Goal: Task Accomplishment & Management: Manage account settings

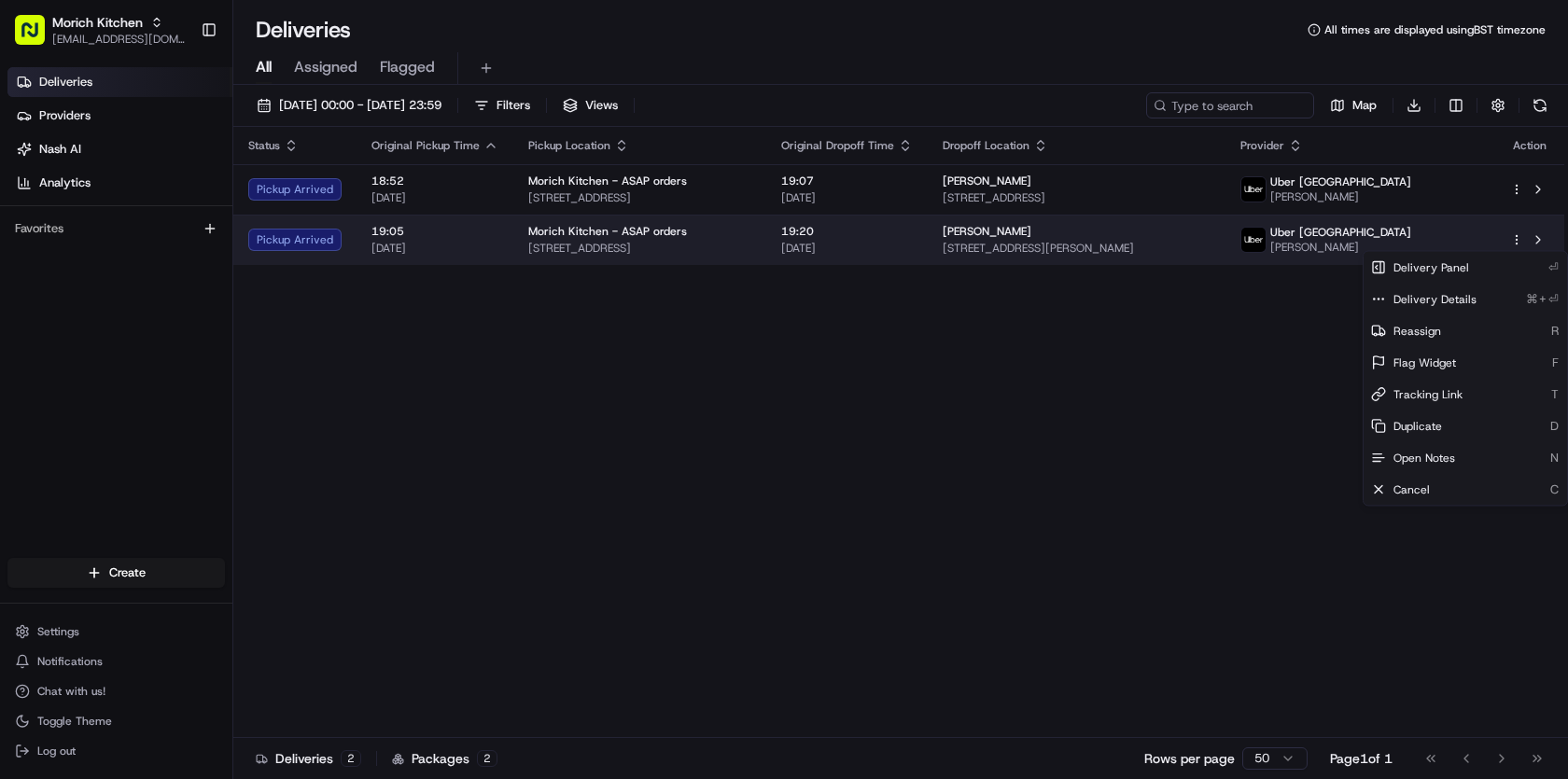
click at [1517, 247] on html "Morich Kitchen [EMAIL_ADDRESS][DOMAIN_NAME] Toggle Sidebar Deliveries Providers…" at bounding box center [784, 390] width 1568 height 779
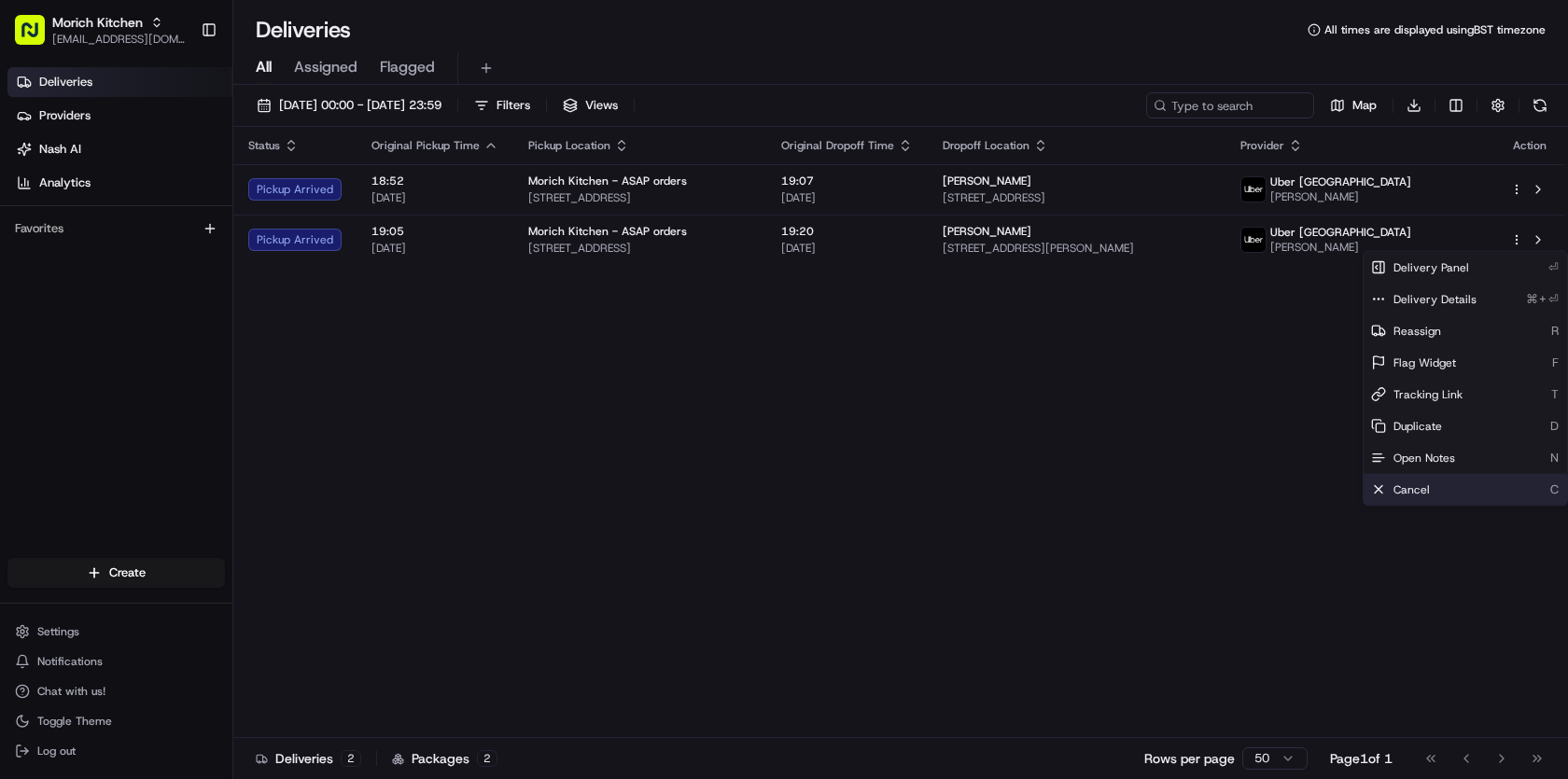
click at [1443, 490] on div "Cancel C" at bounding box center [1464, 490] width 203 height 32
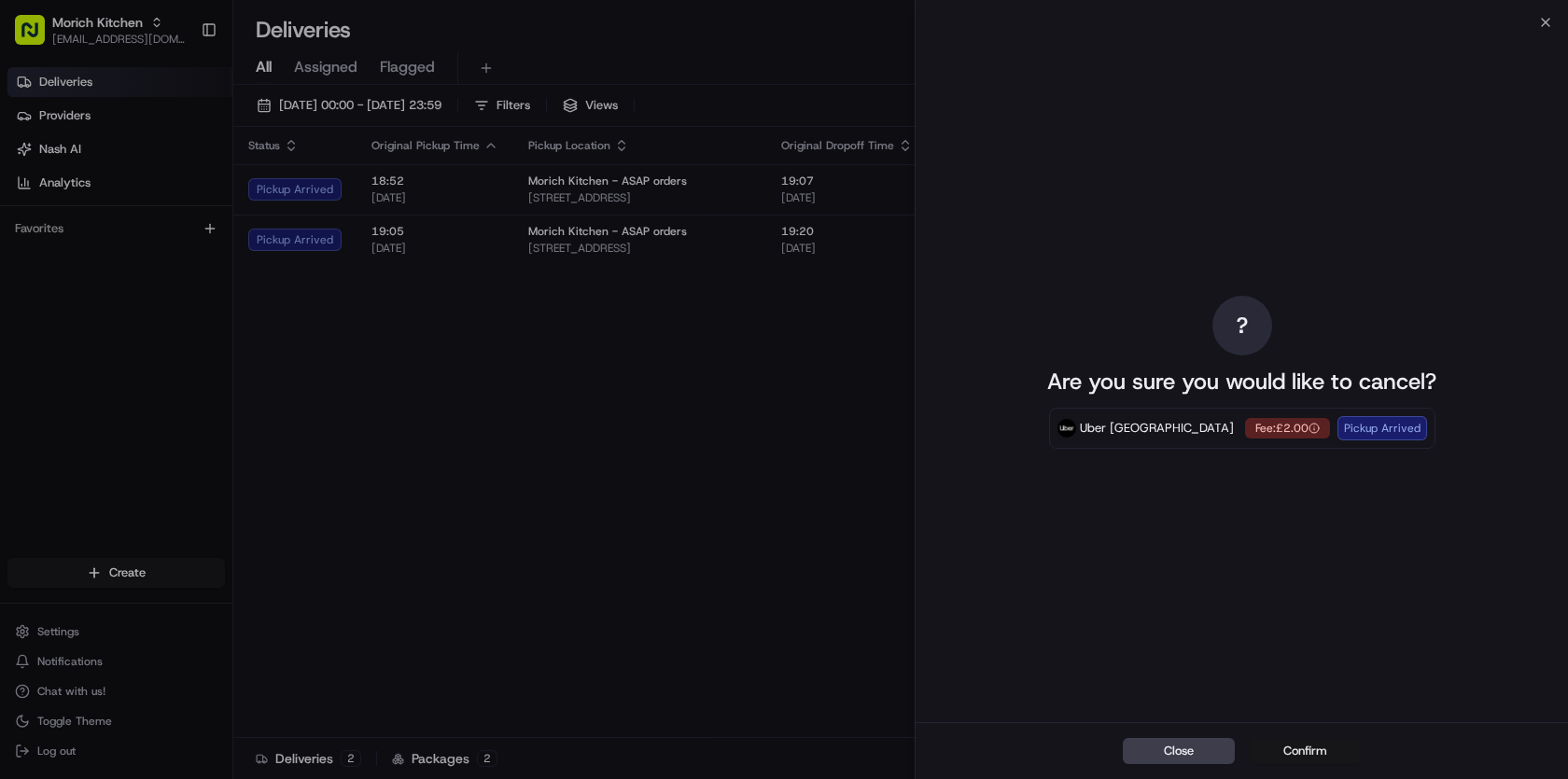
click at [1321, 755] on button "Confirm" at bounding box center [1305, 751] width 112 height 26
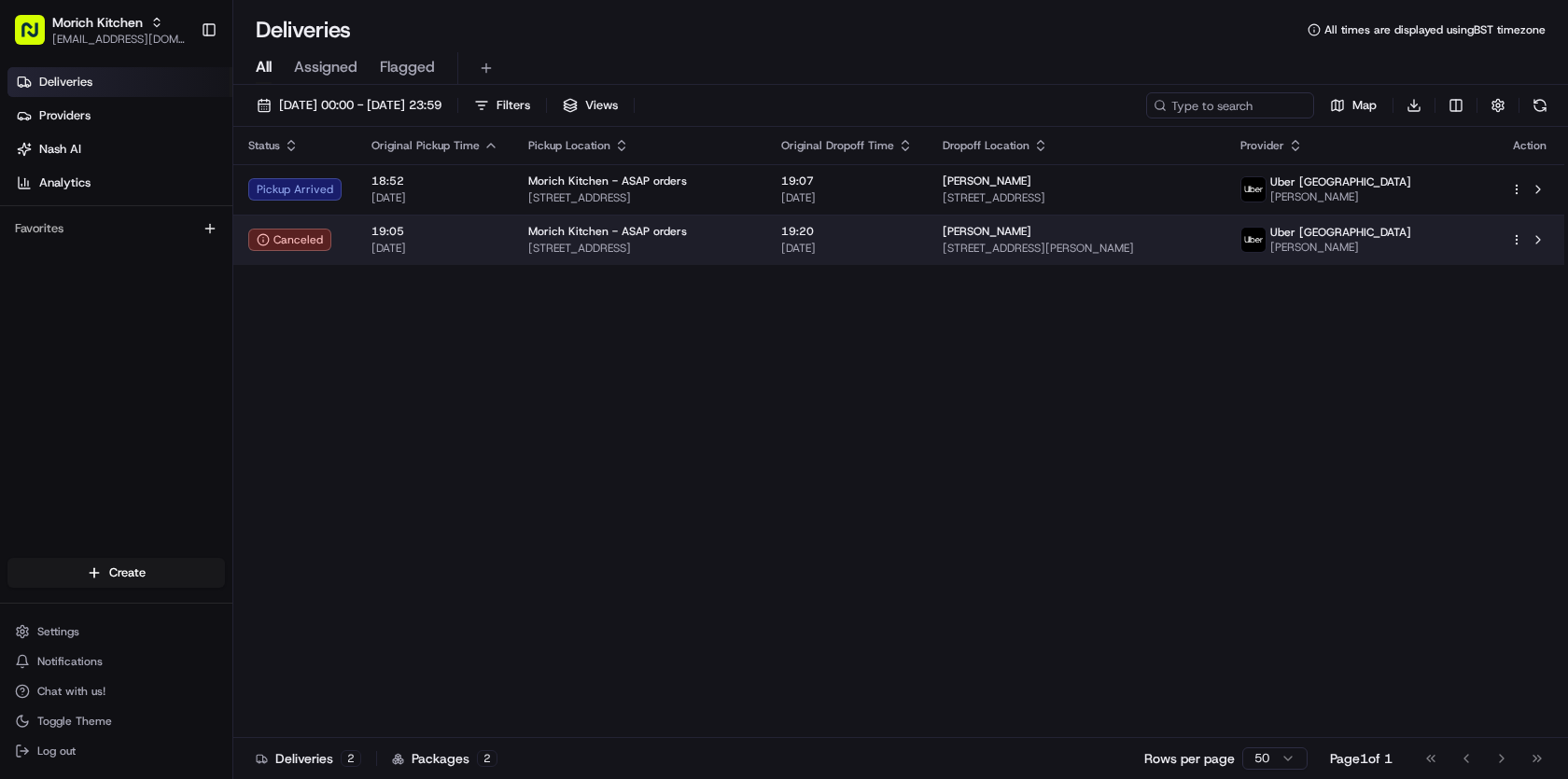
click at [1518, 244] on html "Morich Kitchen morichkitchenuk@gmail.com Toggle Sidebar Deliveries Providers Na…" at bounding box center [784, 390] width 1568 height 779
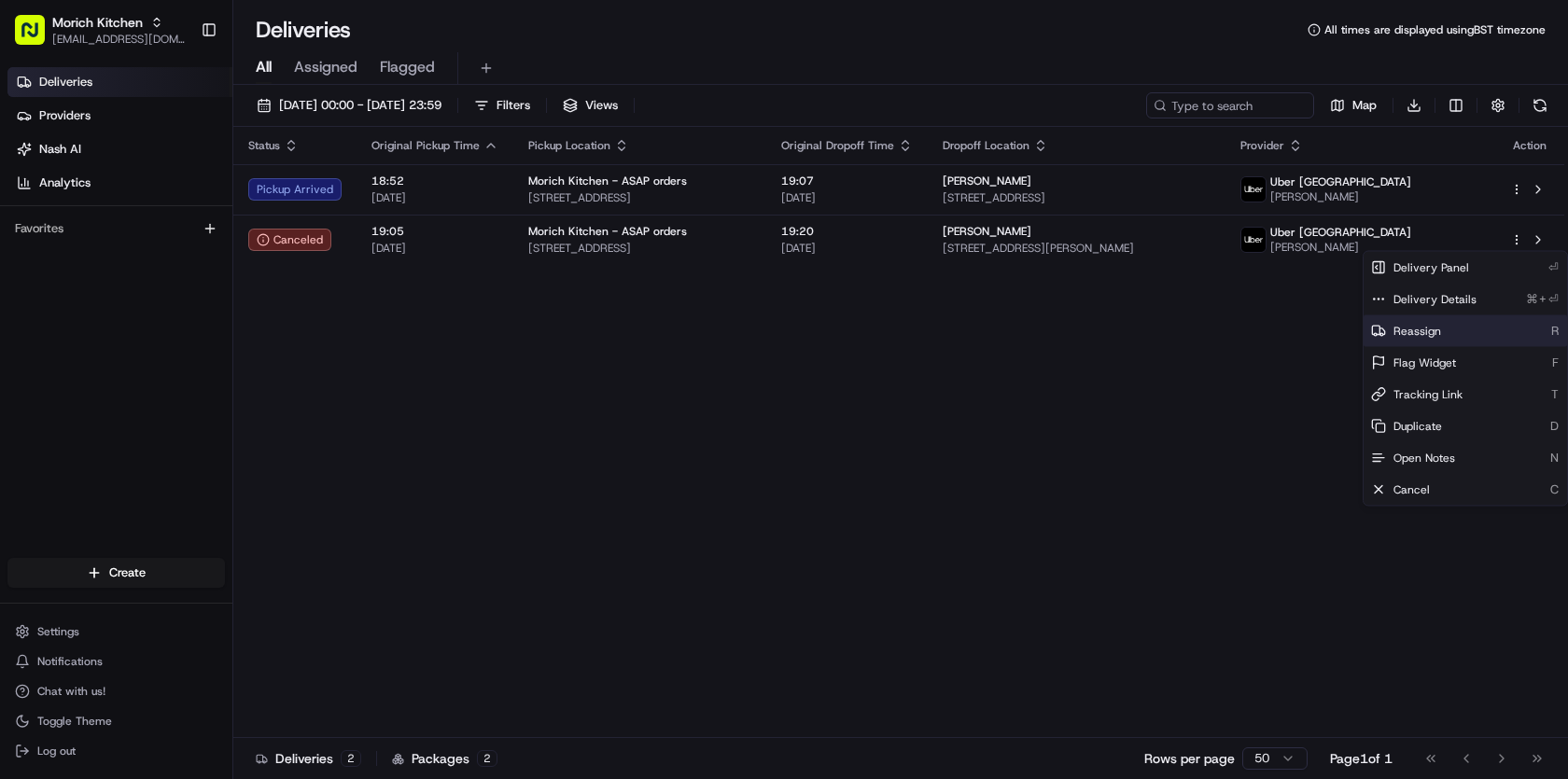
click at [1433, 325] on span "Reassign" at bounding box center [1417, 331] width 48 height 15
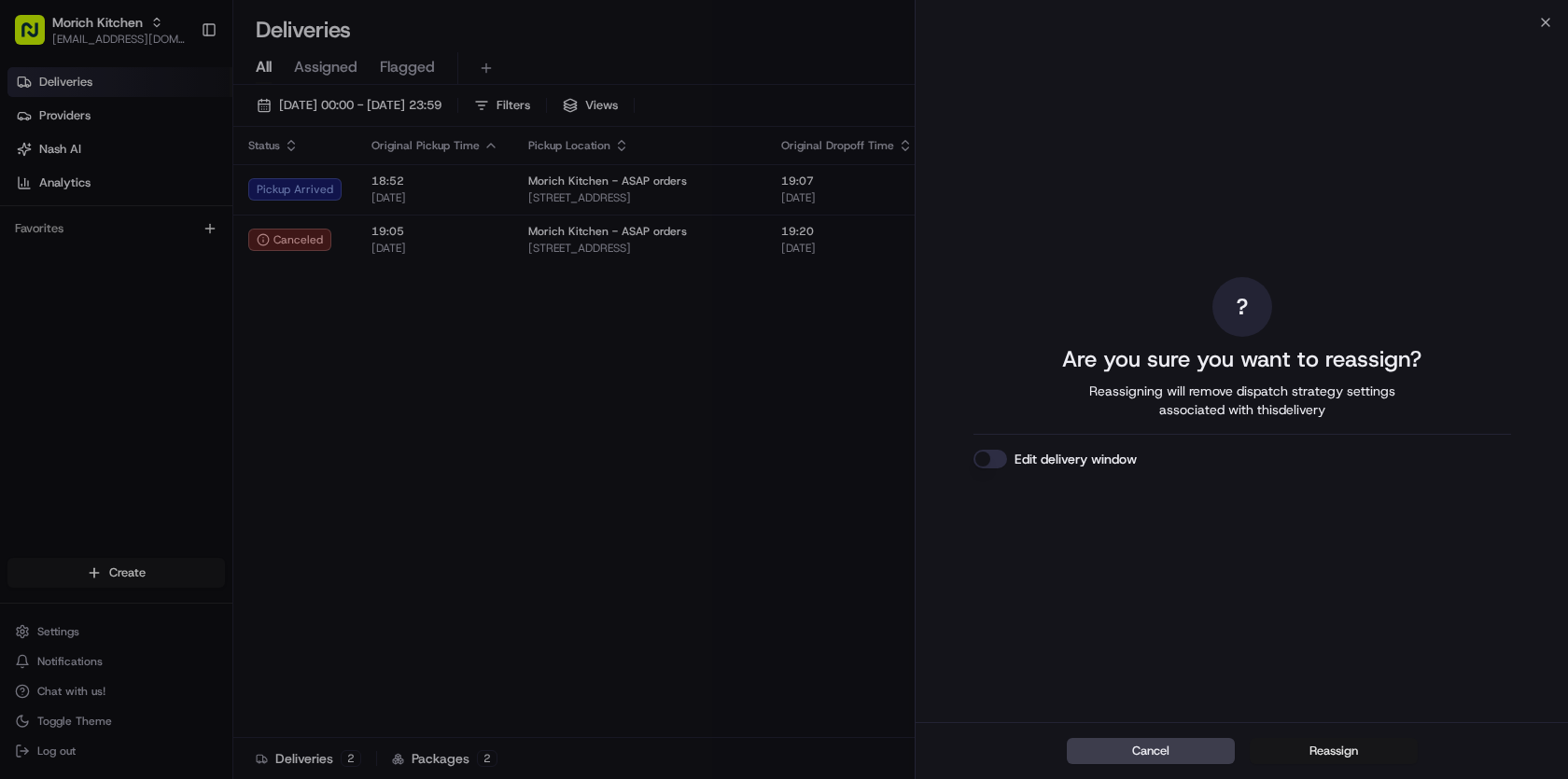
click at [1345, 754] on button "Reassign" at bounding box center [1333, 751] width 168 height 26
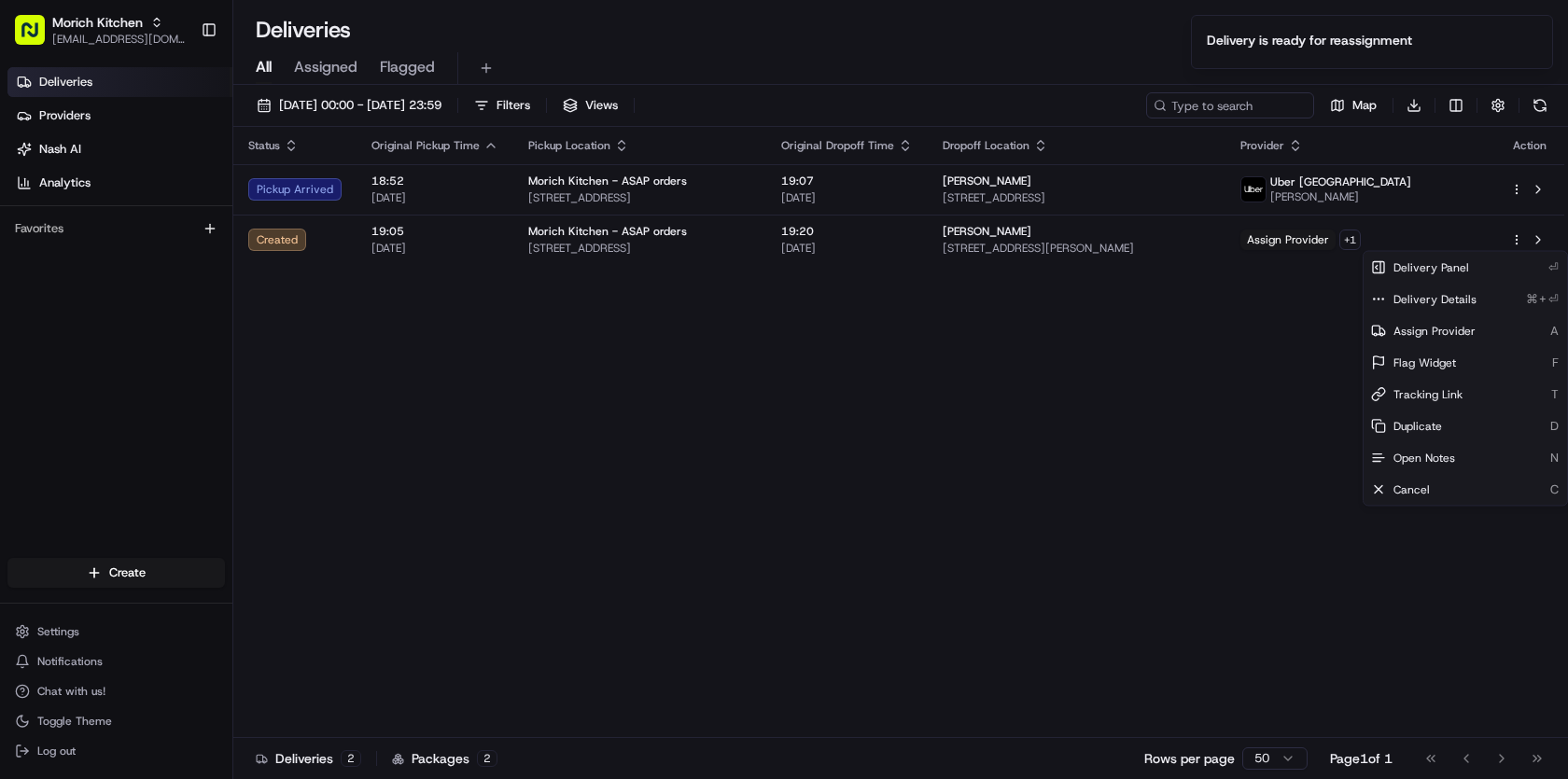
click at [1091, 501] on div "Status Original Pickup Time Pickup Location Original Dropoff Time Dropoff Locat…" at bounding box center [898, 432] width 1331 height 612
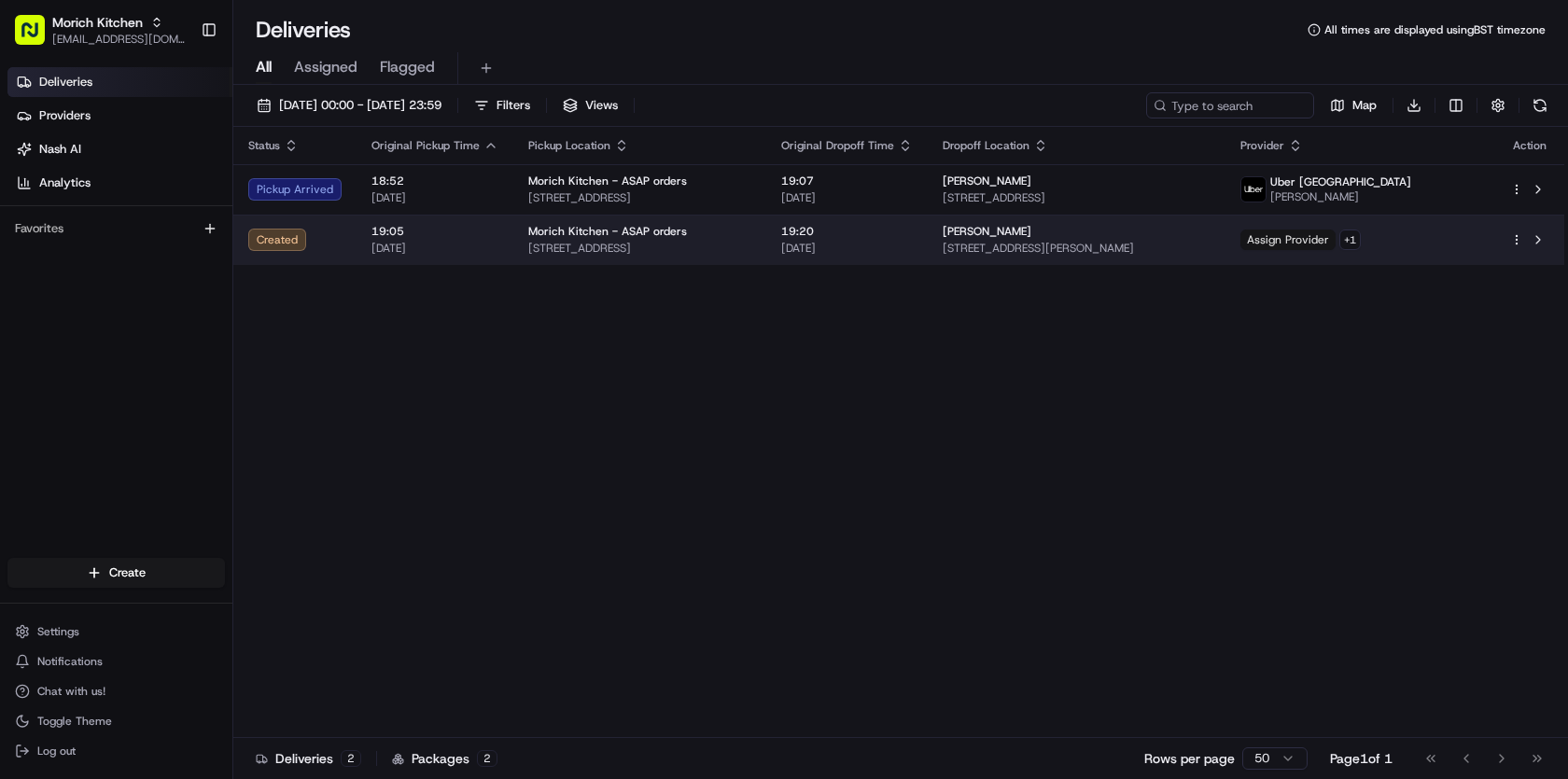
click at [1311, 240] on span "Assign Provider" at bounding box center [1288, 240] width 95 height 21
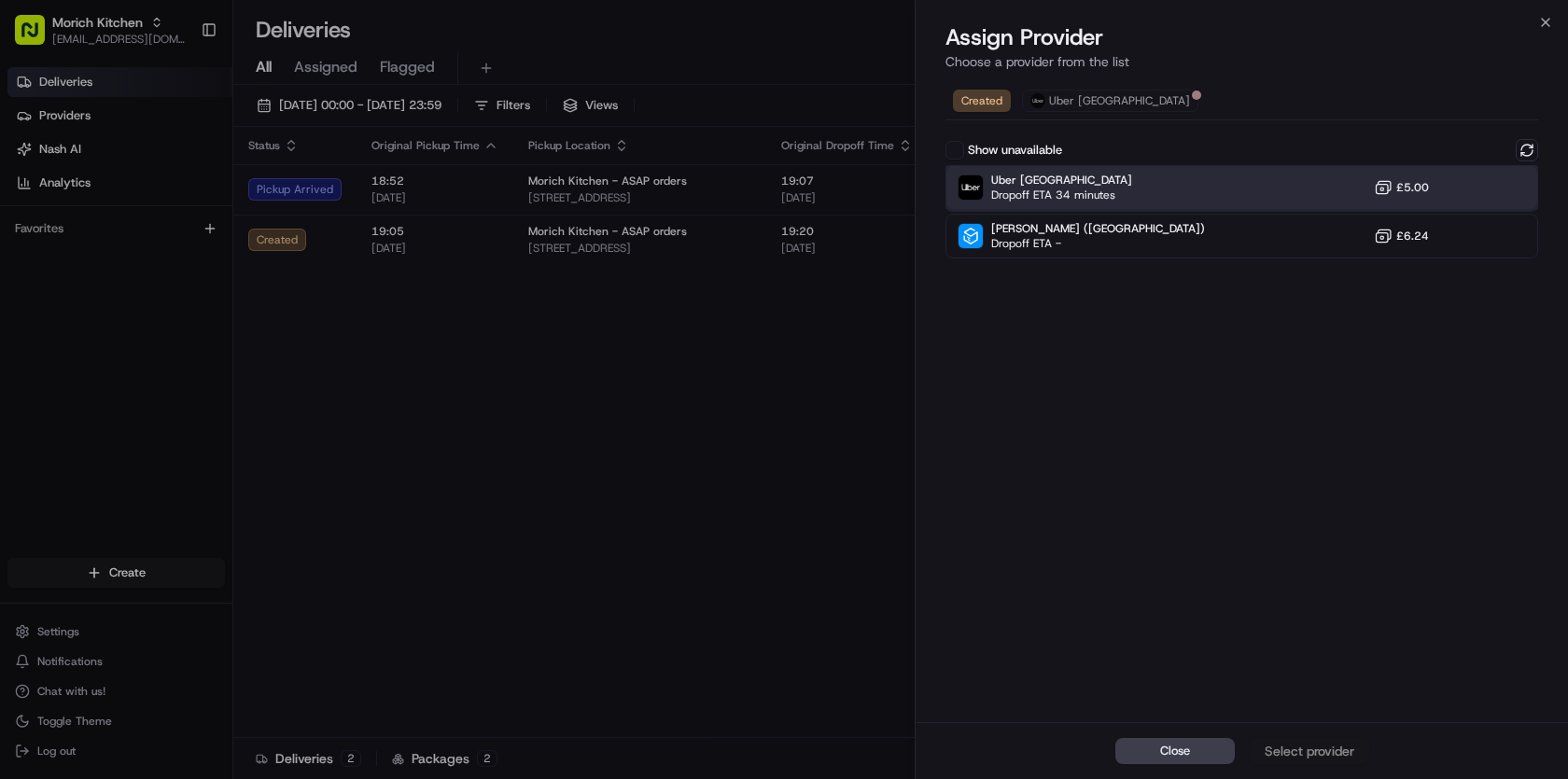
click at [1218, 188] on div "Uber UK Dropoff ETA 34 minutes £5.00" at bounding box center [1242, 187] width 593 height 45
click at [1322, 749] on div "Assign Provider" at bounding box center [1309, 750] width 91 height 19
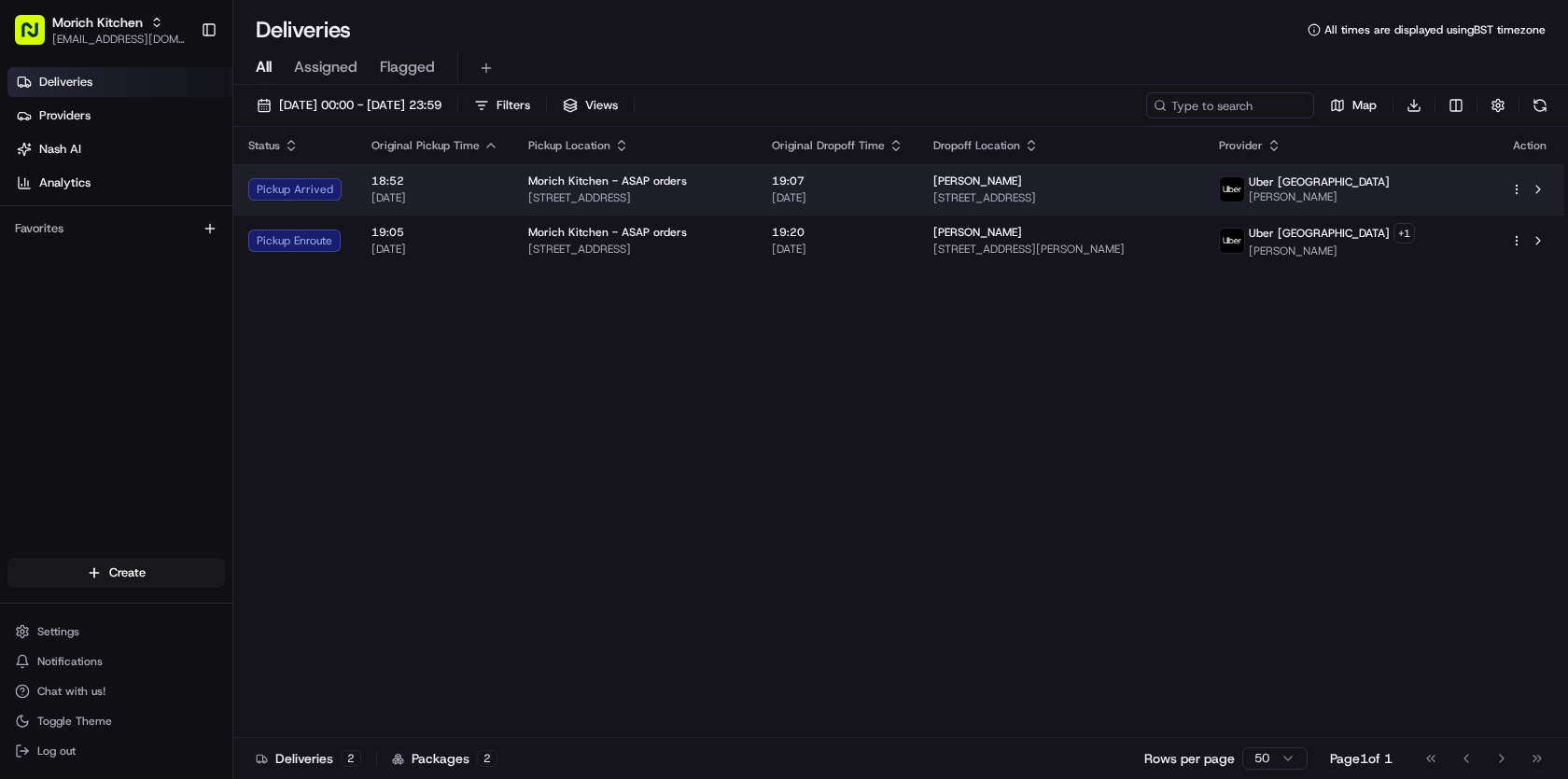
click at [1385, 186] on div "Uber [GEOGRAPHIC_DATA]" at bounding box center [1319, 181] width 141 height 15
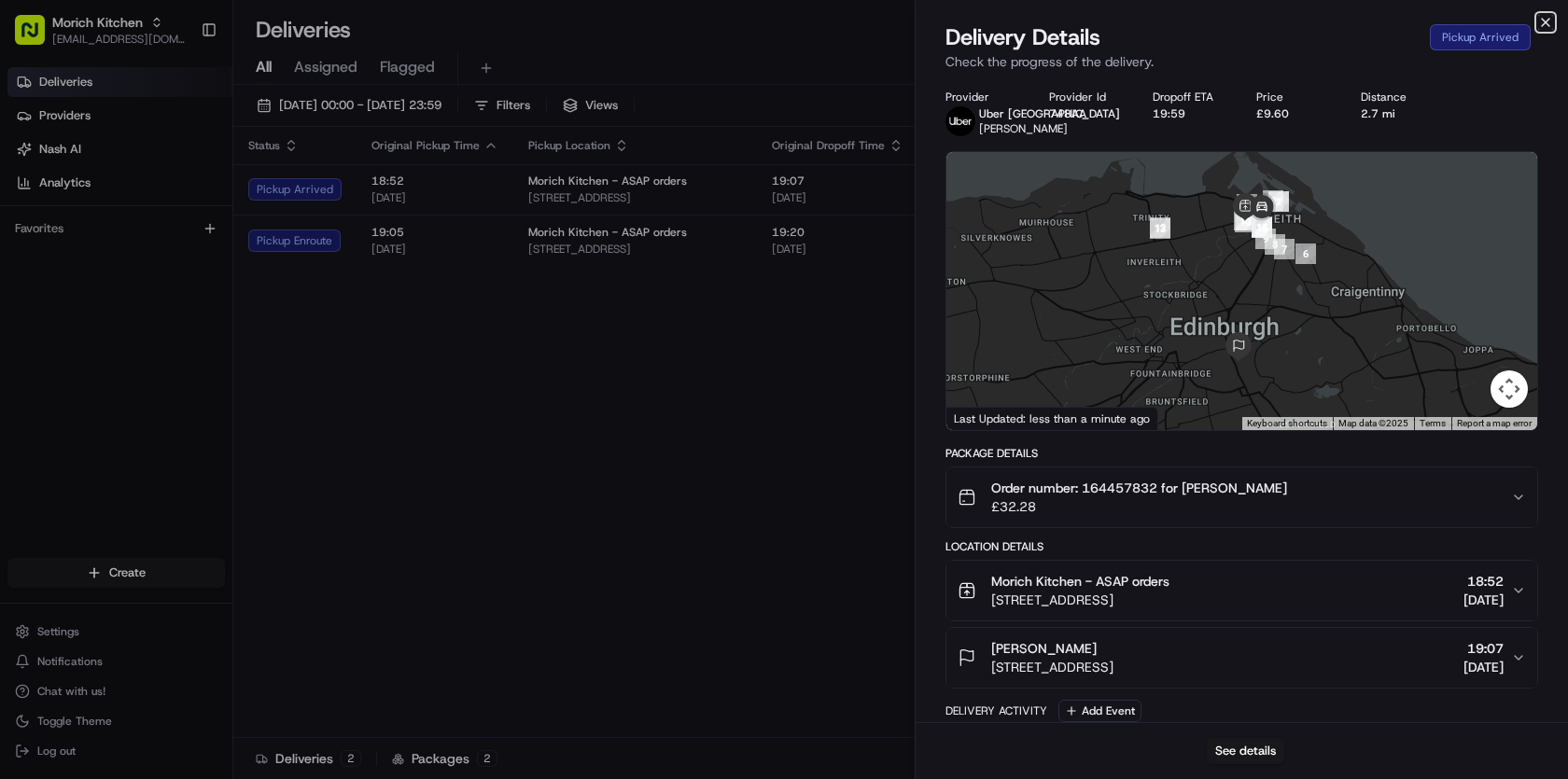
click at [1546, 25] on icon "button" at bounding box center [1545, 22] width 15 height 15
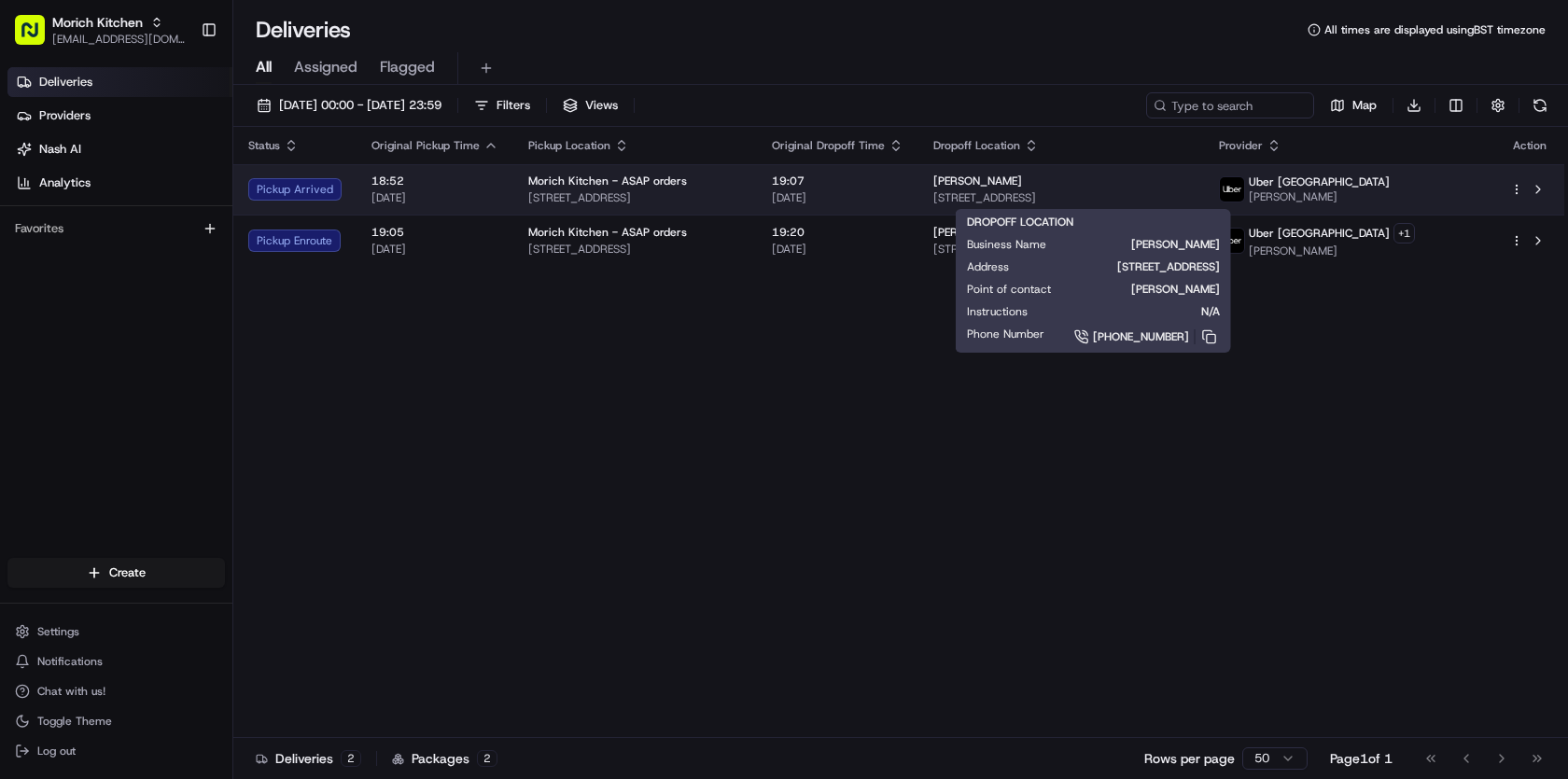
click at [1350, 189] on span "[PERSON_NAME]" at bounding box center [1319, 196] width 141 height 15
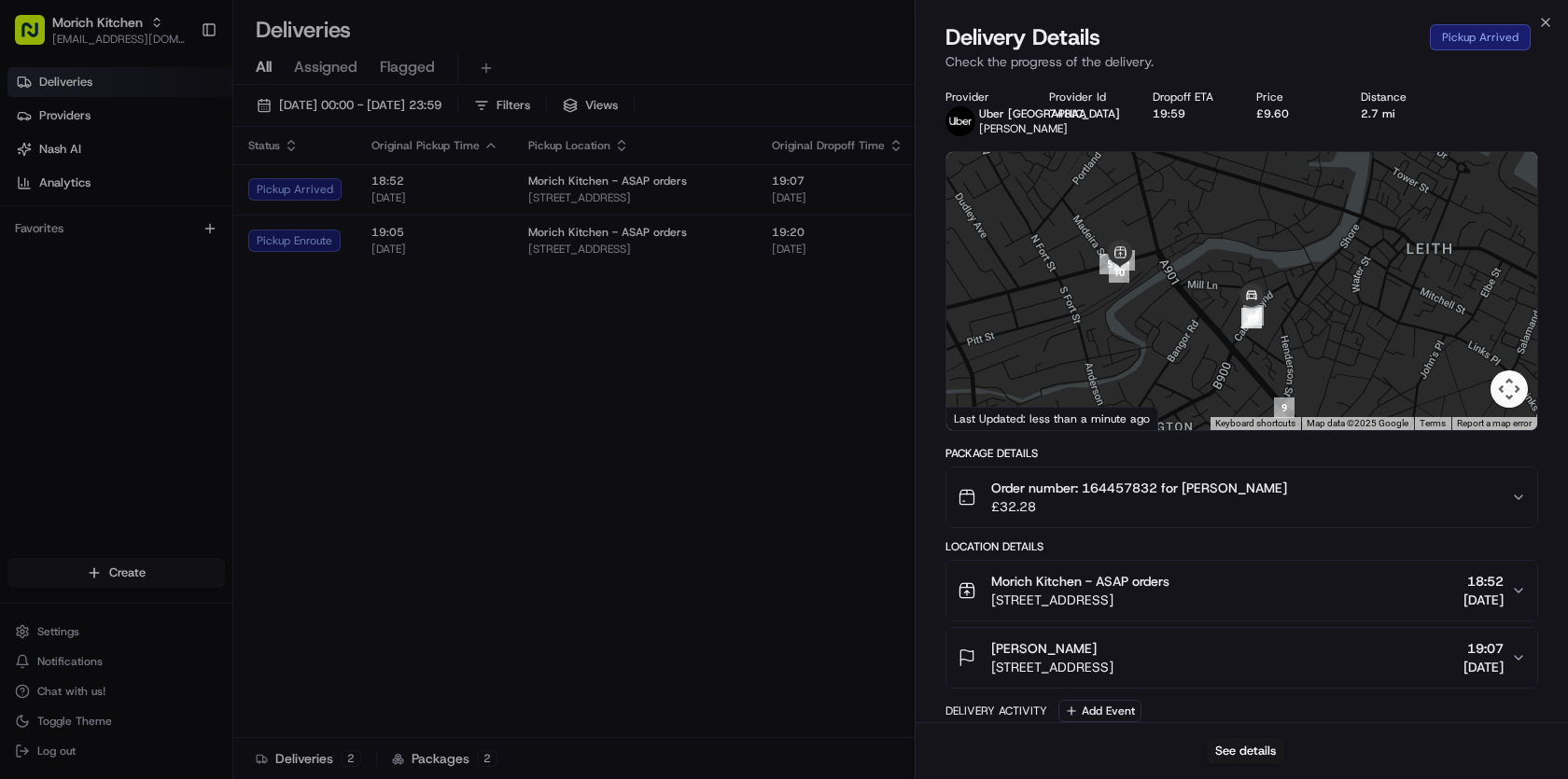
drag, startPoint x: 1268, startPoint y: 251, endPoint x: 1298, endPoint y: 366, distance: 118.8
click at [1298, 366] on div at bounding box center [1242, 290] width 591 height 278
click at [1542, 24] on icon "button" at bounding box center [1545, 23] width 8 height 8
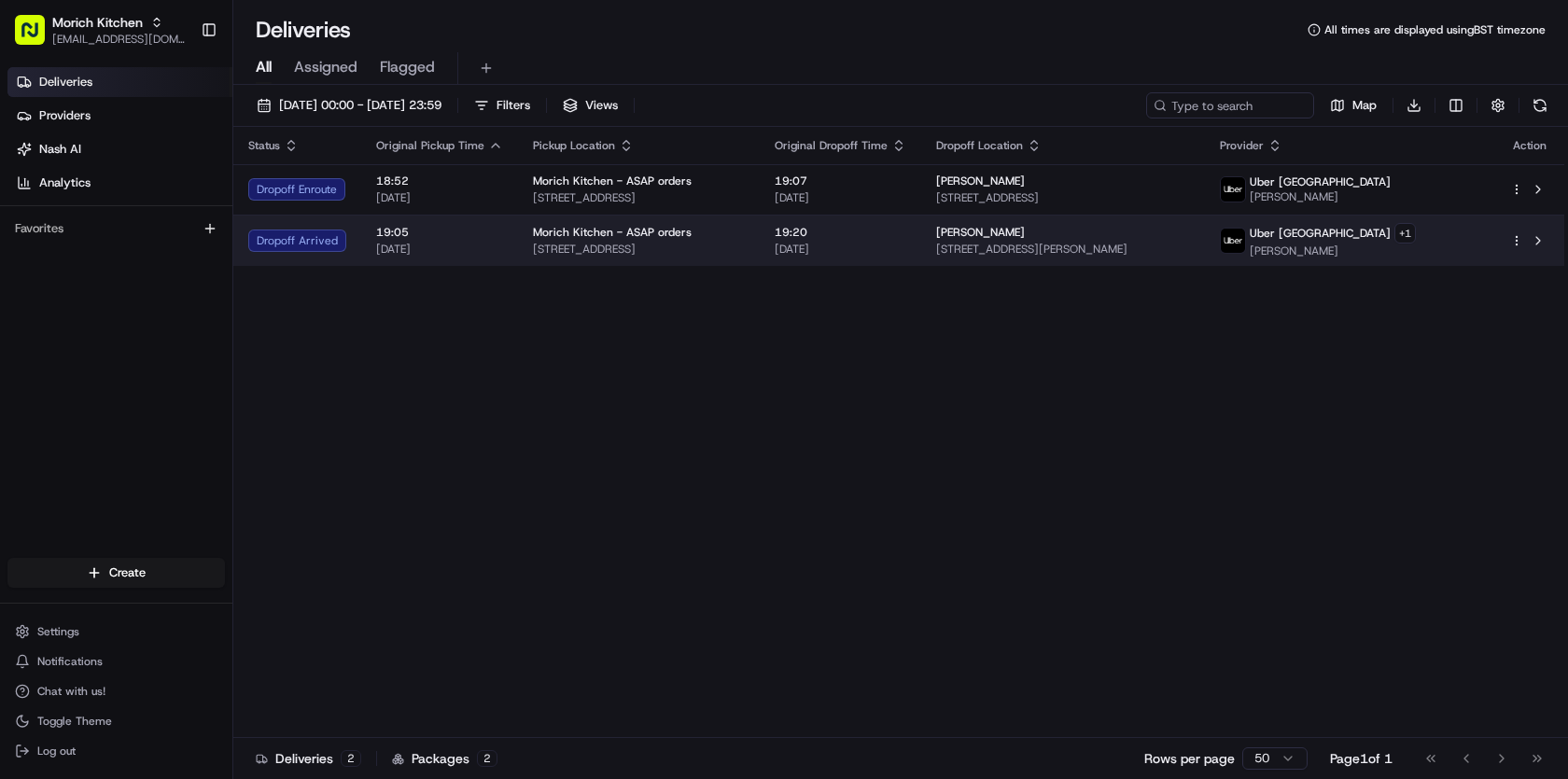
click at [986, 233] on span "[PERSON_NAME]" at bounding box center [979, 232] width 88 height 15
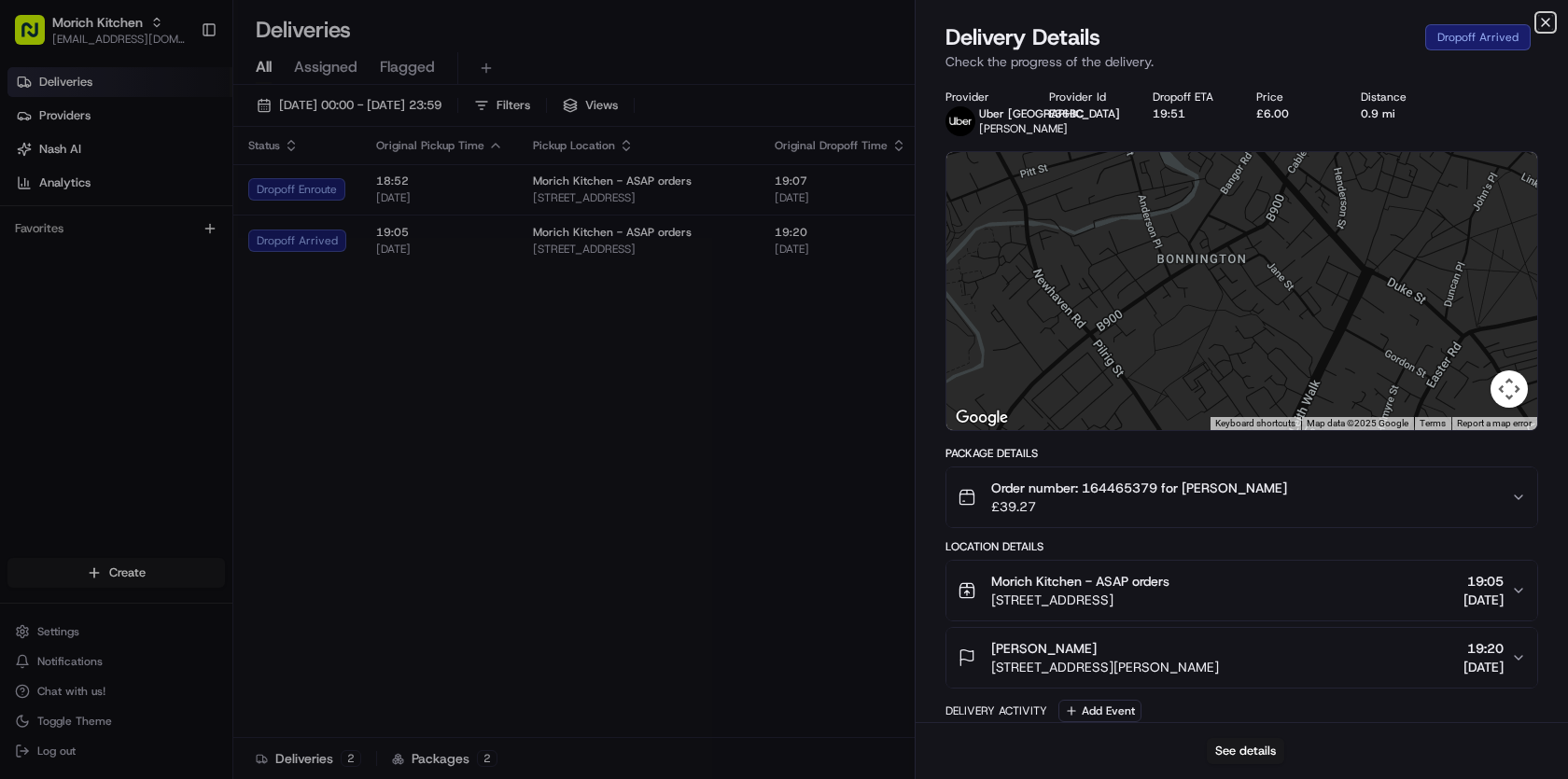
click at [1549, 21] on icon "button" at bounding box center [1545, 22] width 15 height 15
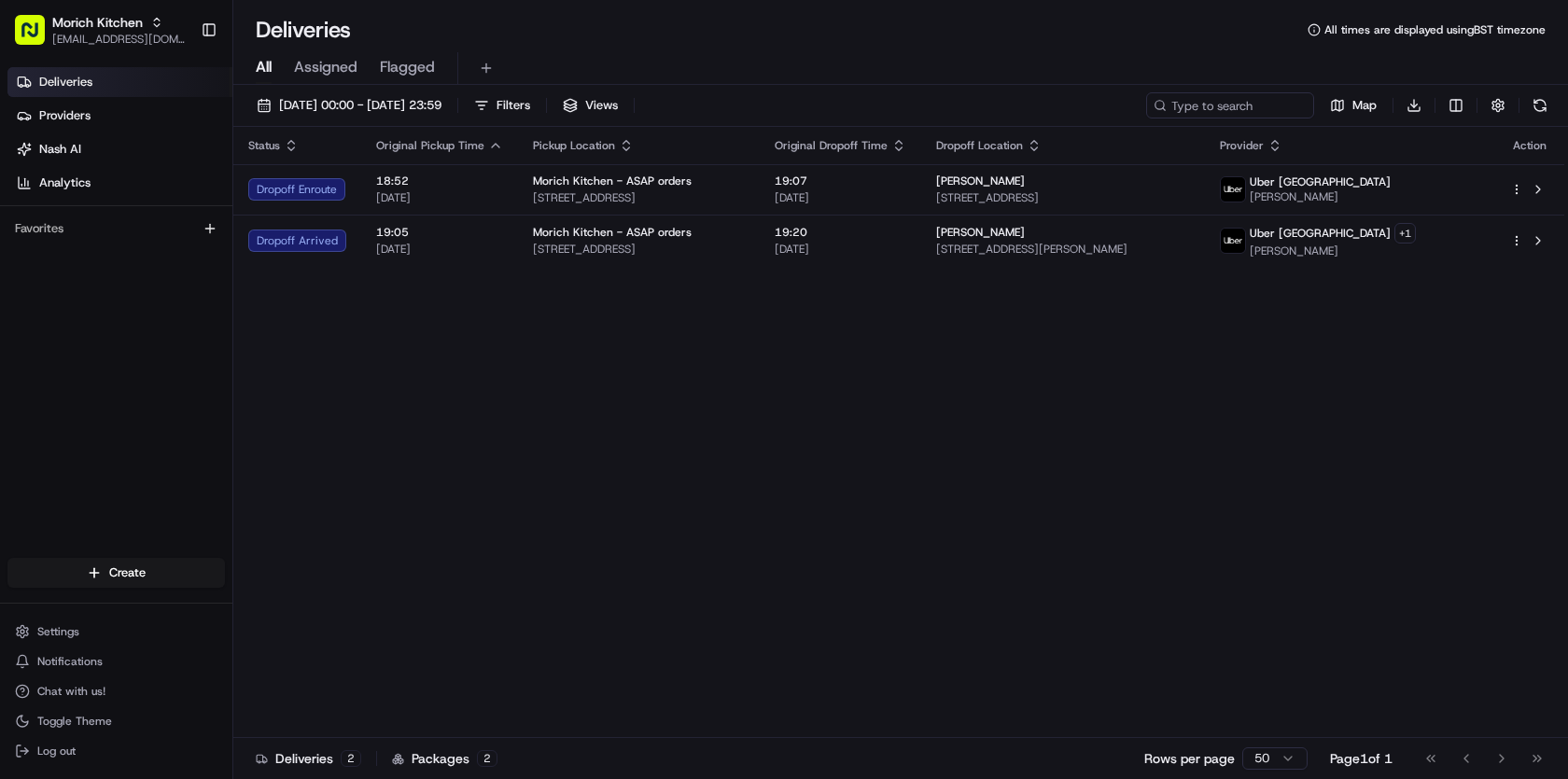
click at [1031, 331] on div "Status Original Pickup Time Pickup Location Original Dropoff Time Dropoff Locat…" at bounding box center [898, 432] width 1331 height 612
click at [1536, 105] on button at bounding box center [1539, 105] width 26 height 26
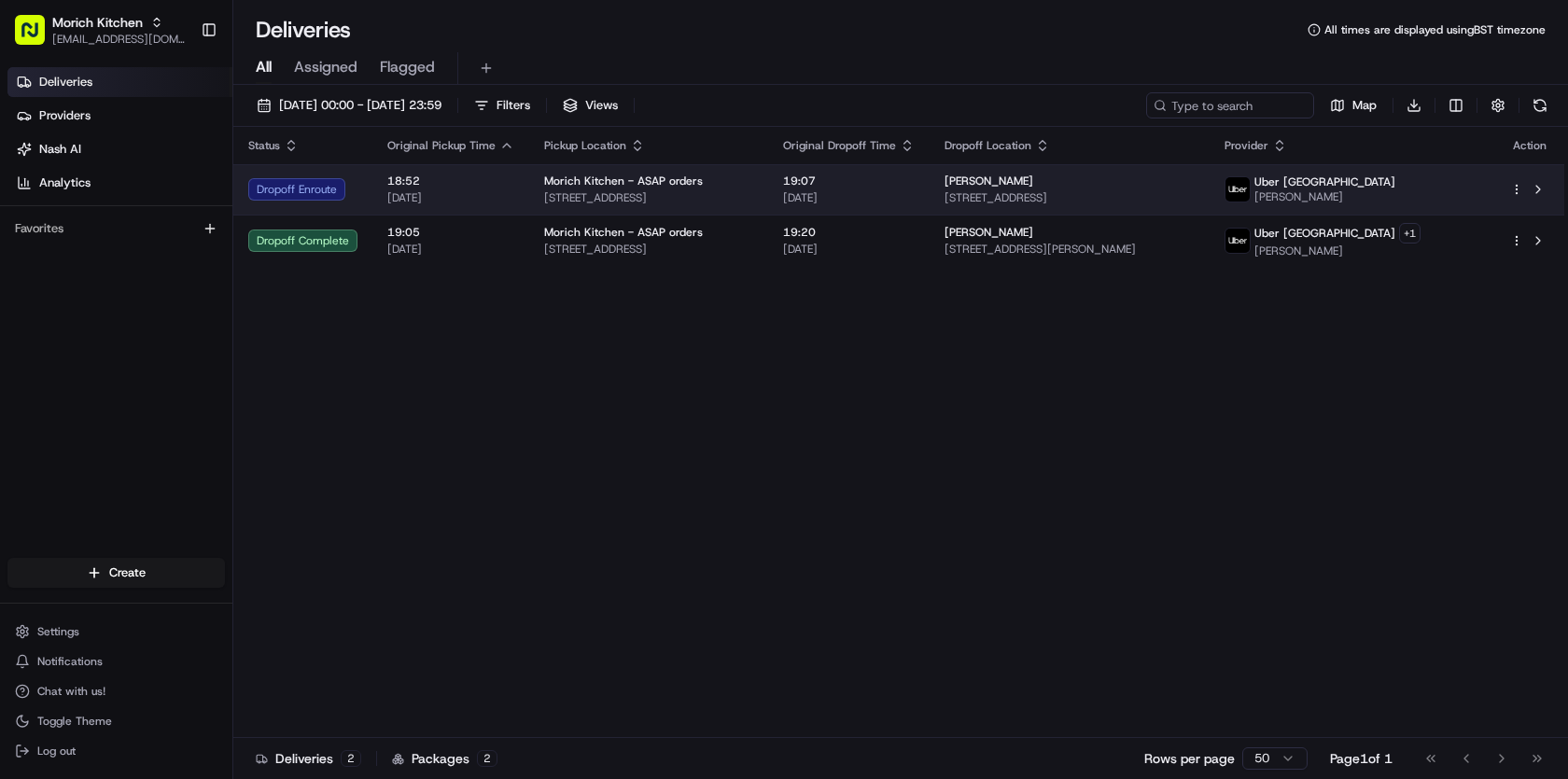
click at [1007, 186] on span "[PERSON_NAME]" at bounding box center [988, 180] width 88 height 15
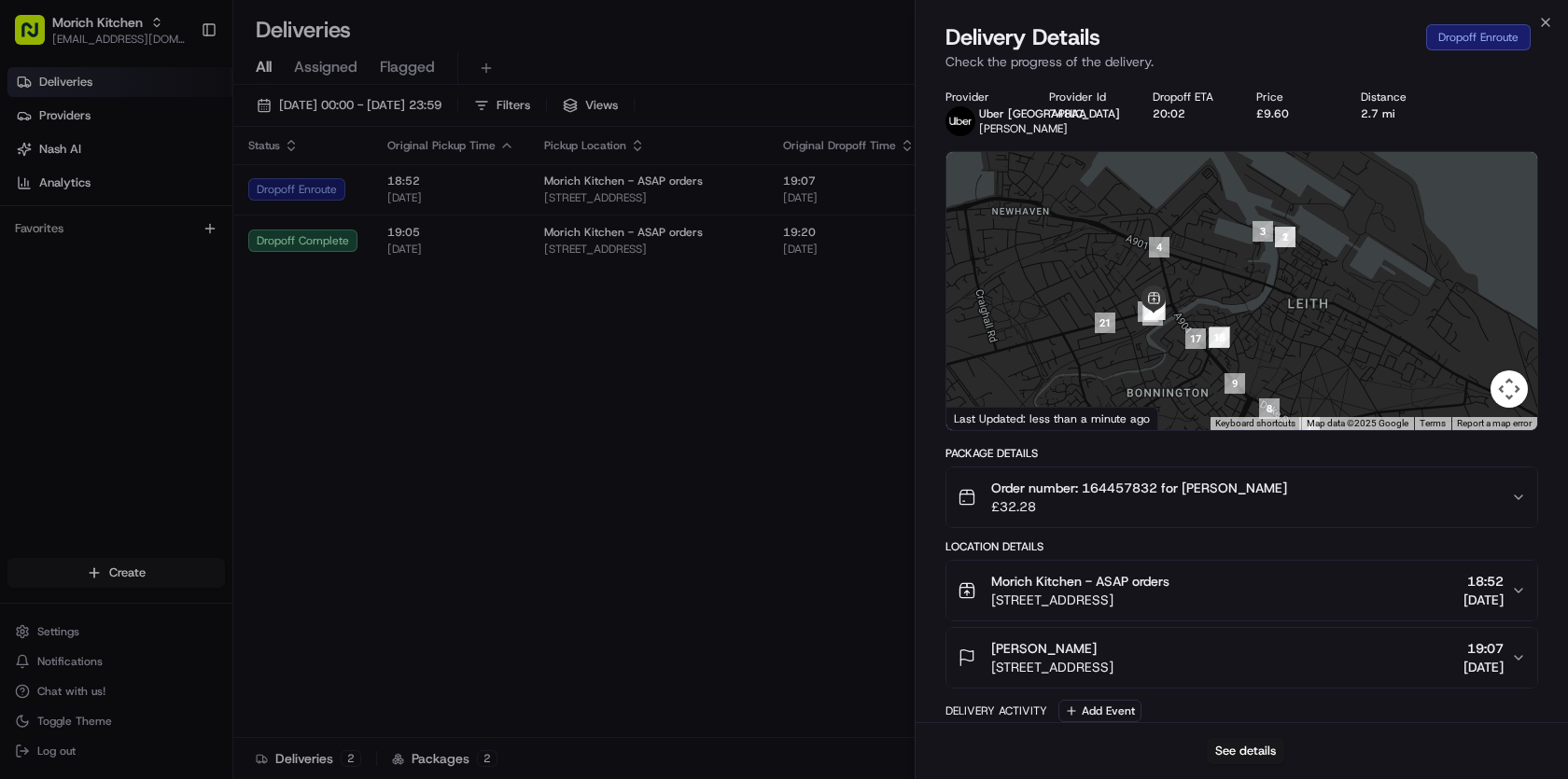
drag, startPoint x: 1214, startPoint y: 245, endPoint x: 1176, endPoint y: 467, distance: 225.2
click at [1176, 467] on div "Provider Uber [GEOGRAPHIC_DATA] [PERSON_NAME] Provider Id 748AA Dropoff ETA 20:…" at bounding box center [1242, 659] width 593 height 1140
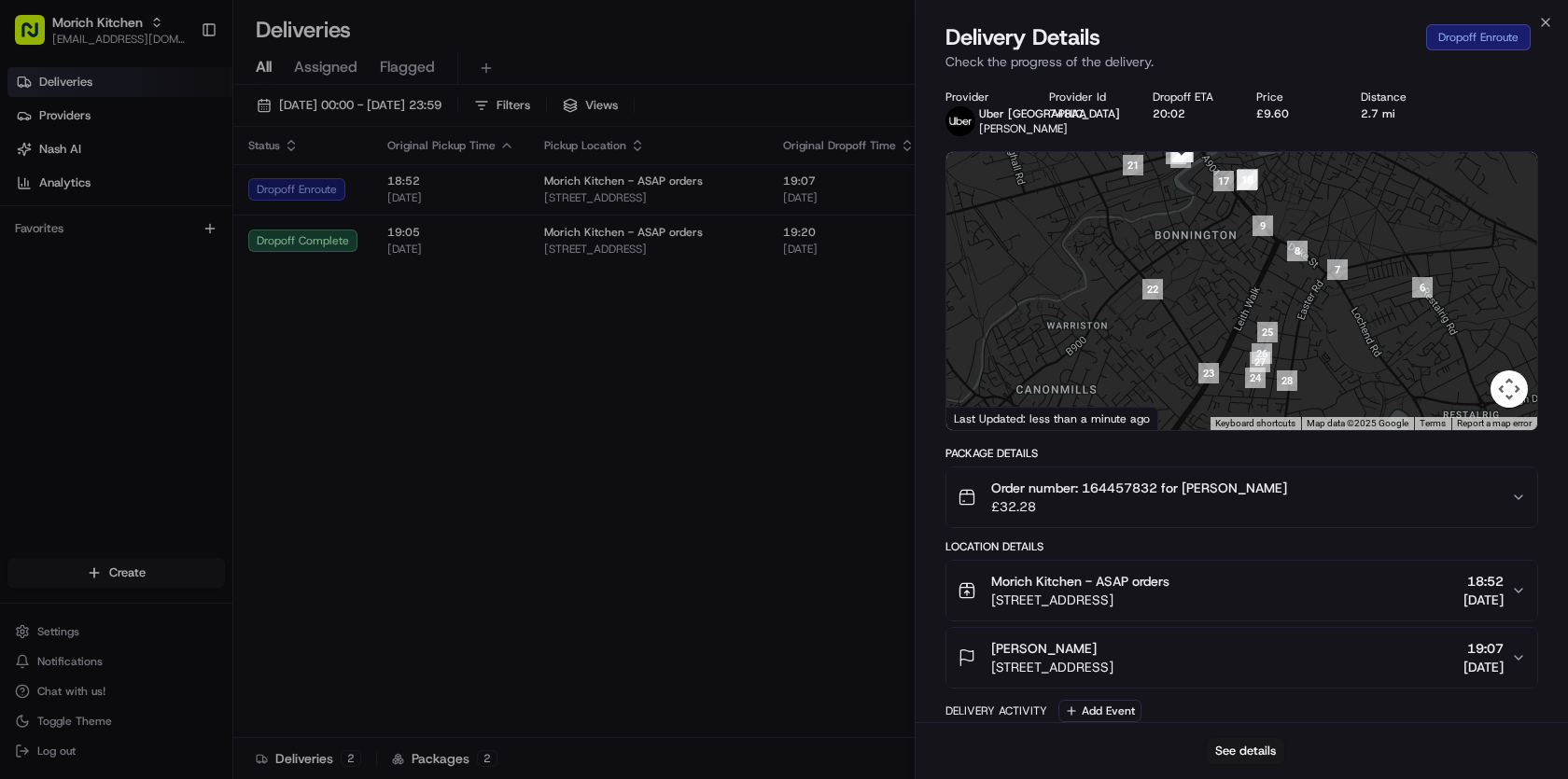
drag, startPoint x: 1276, startPoint y: 353, endPoint x: 1303, endPoint y: 192, distance: 163.2
click at [1304, 191] on div at bounding box center [1242, 290] width 591 height 278
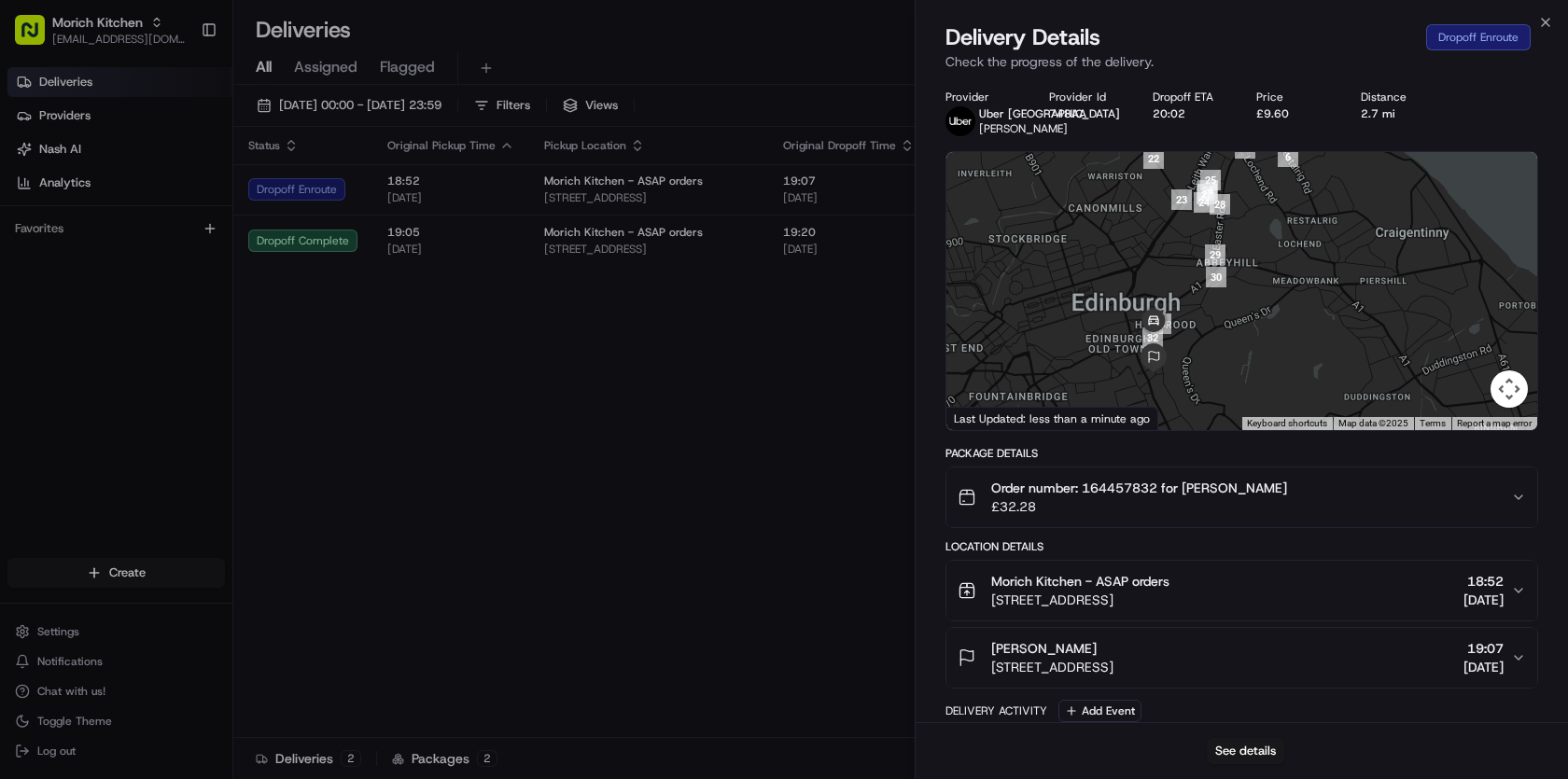
drag, startPoint x: 1243, startPoint y: 401, endPoint x: 1225, endPoint y: 251, distance: 151.1
click at [1225, 251] on div at bounding box center [1242, 290] width 591 height 278
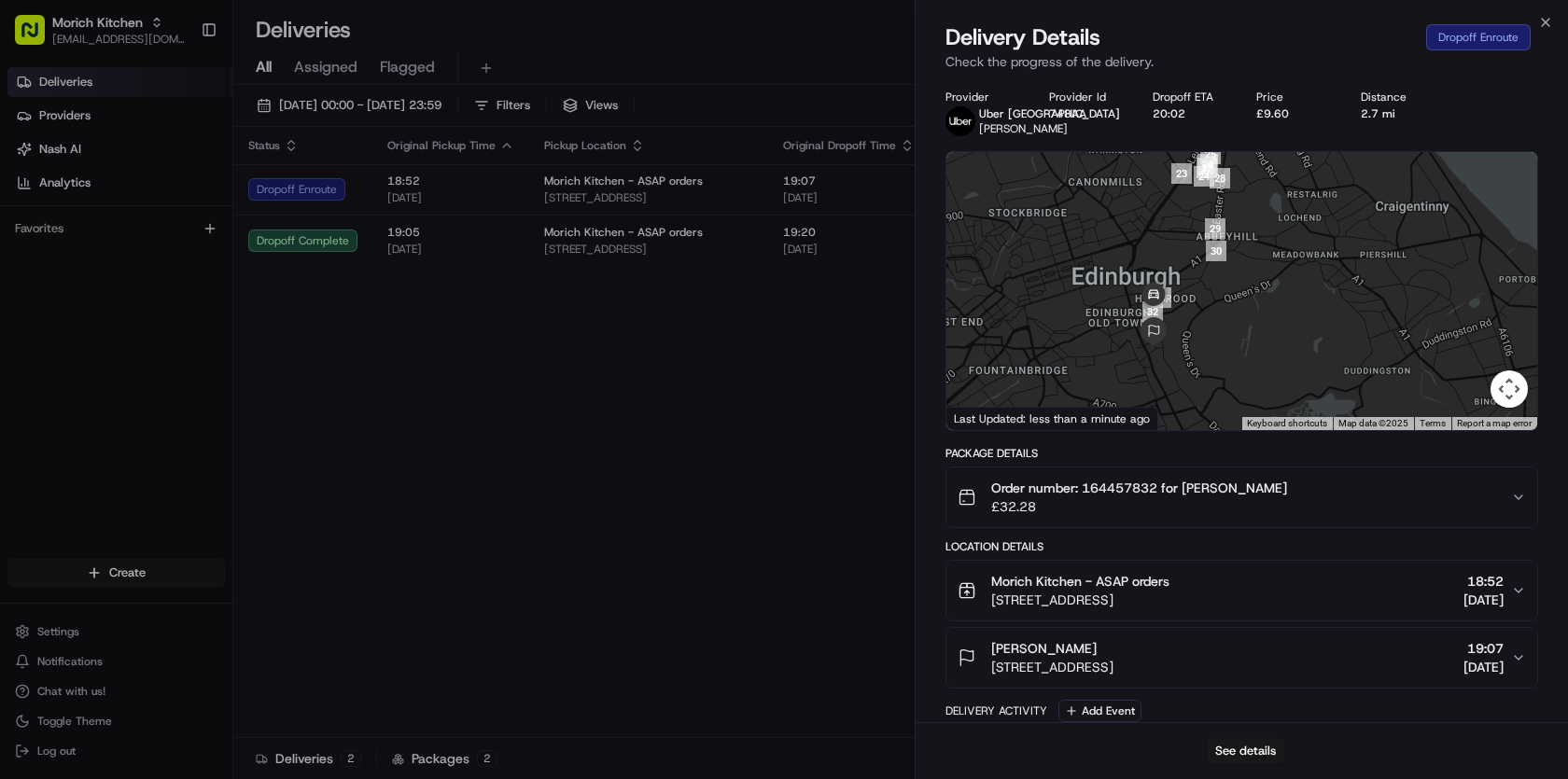
drag, startPoint x: 1187, startPoint y: 339, endPoint x: 1188, endPoint y: 294, distance: 45.0
click at [1188, 294] on div at bounding box center [1242, 290] width 591 height 278
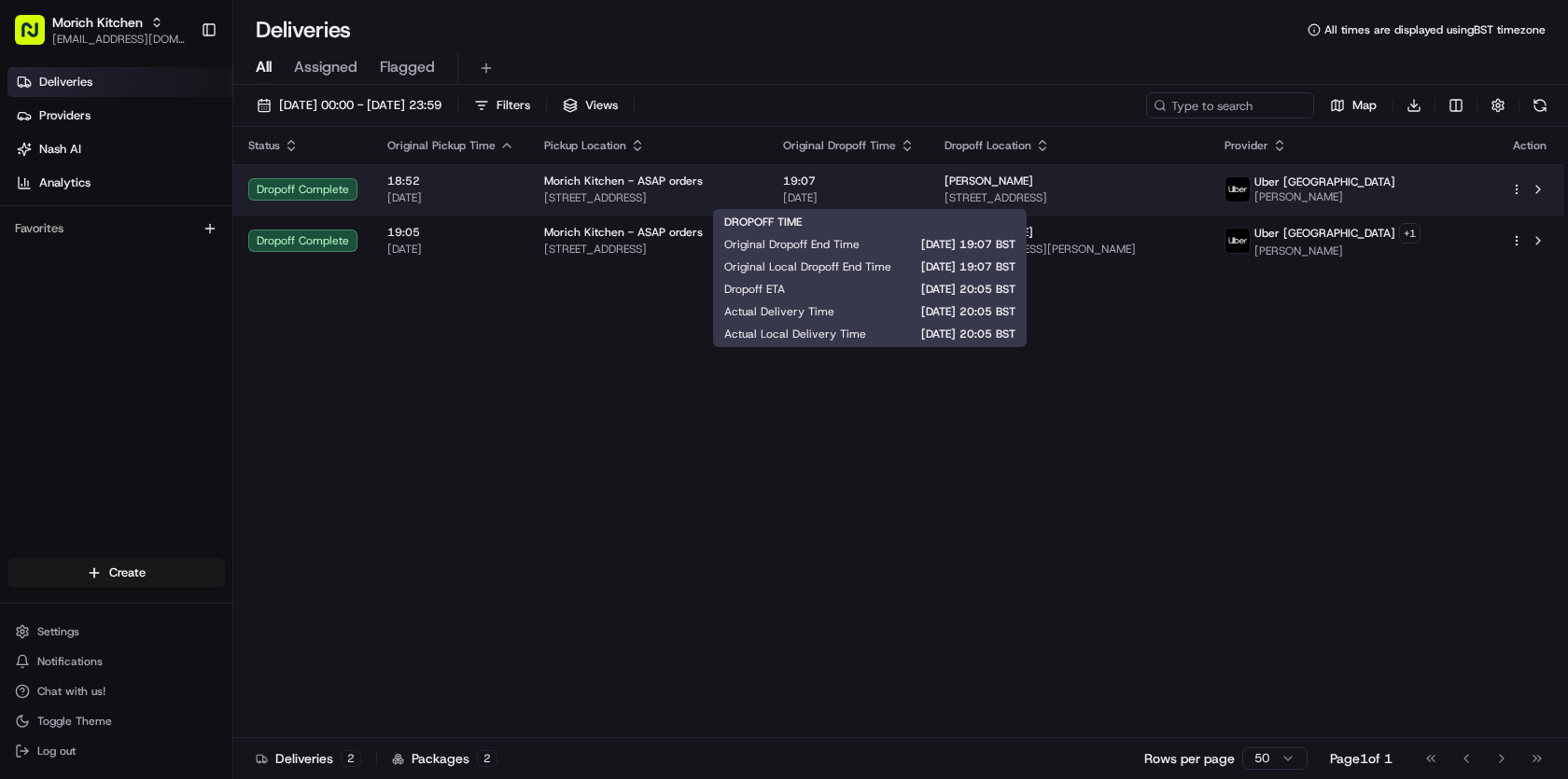
click at [883, 183] on span "19:07" at bounding box center [848, 180] width 132 height 15
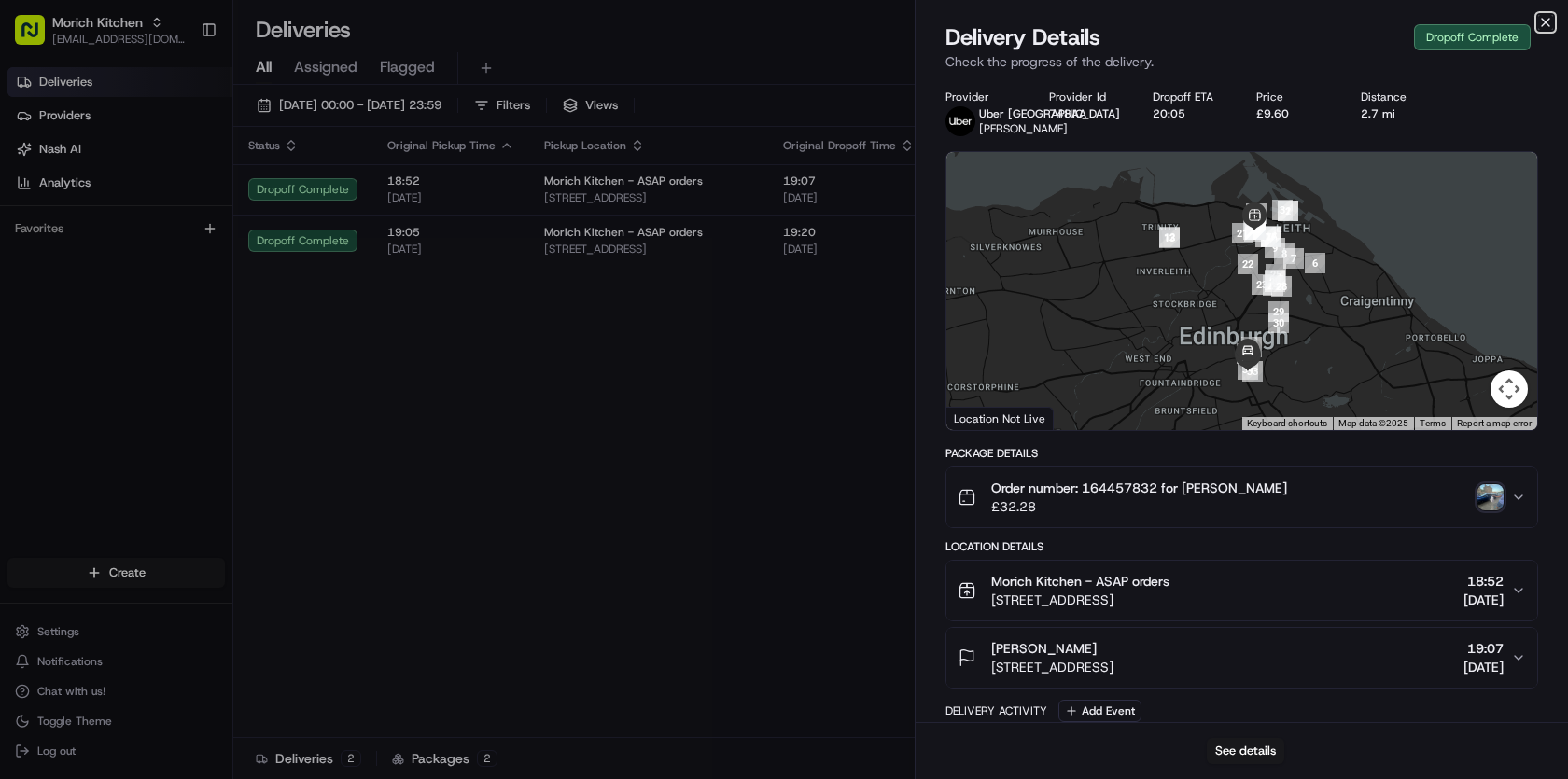
click at [1545, 23] on icon "button" at bounding box center [1545, 23] width 8 height 8
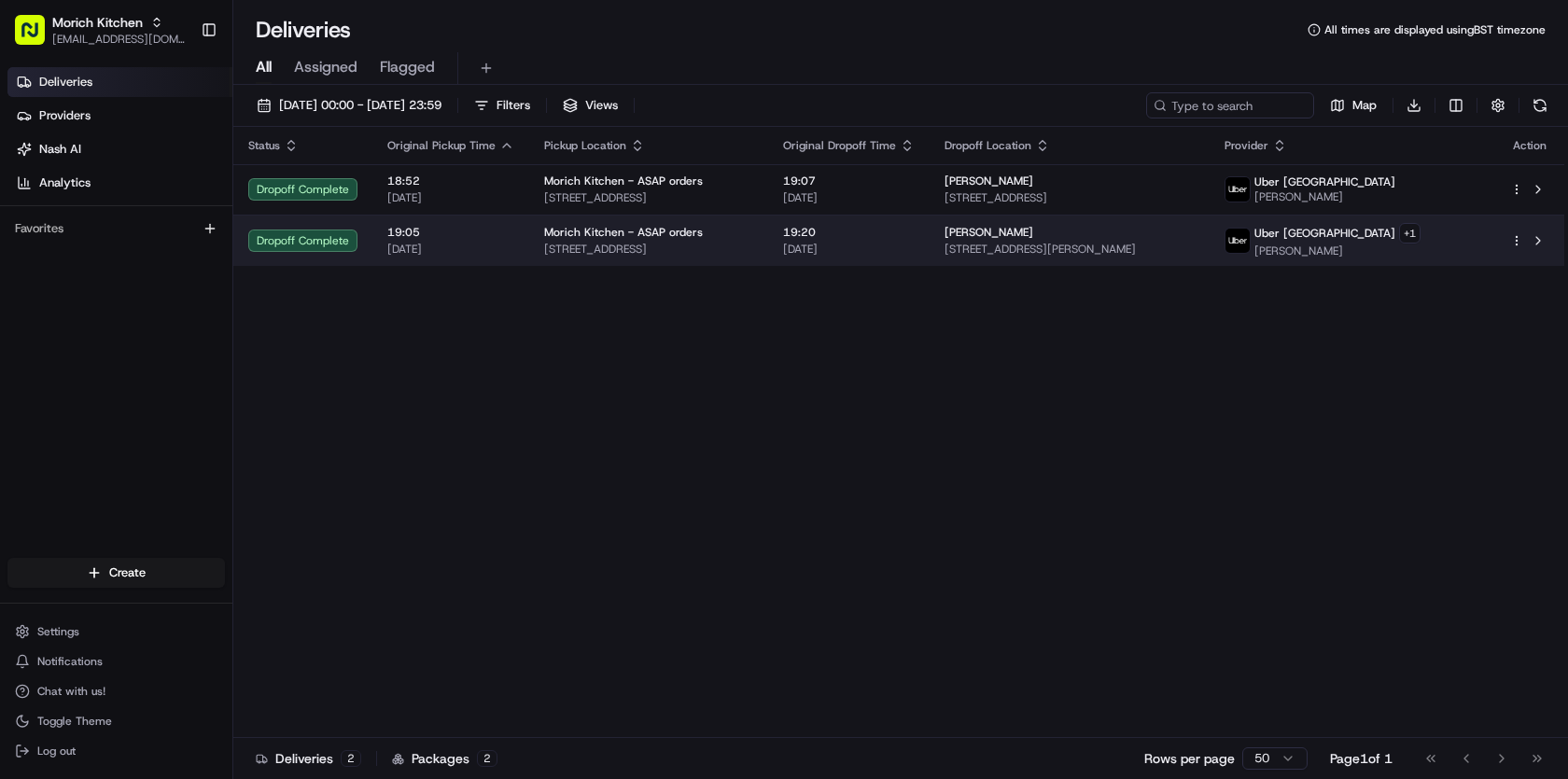
click at [915, 251] on span "[DATE]" at bounding box center [848, 249] width 132 height 15
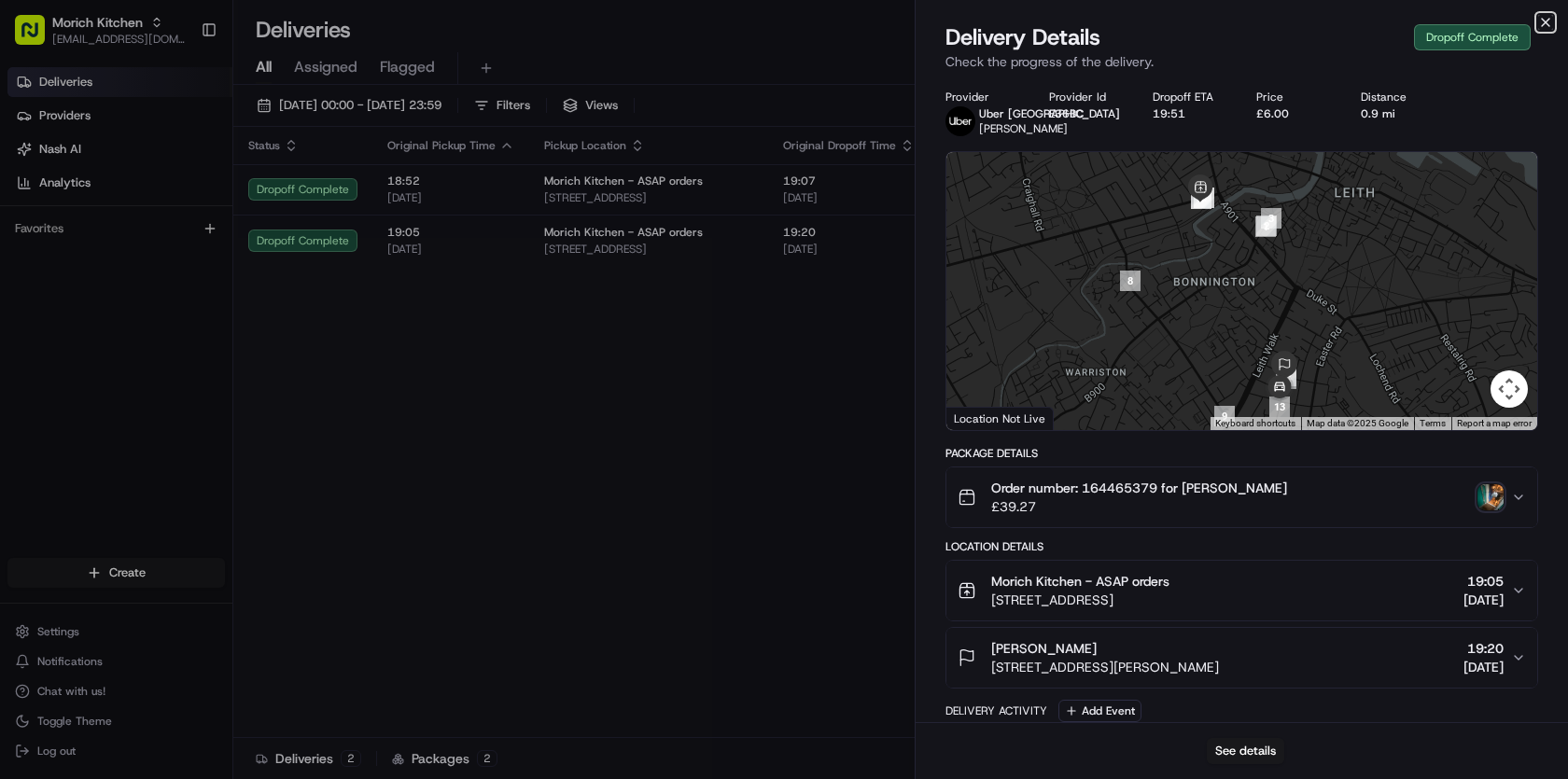
click at [1546, 21] on icon "button" at bounding box center [1545, 23] width 8 height 8
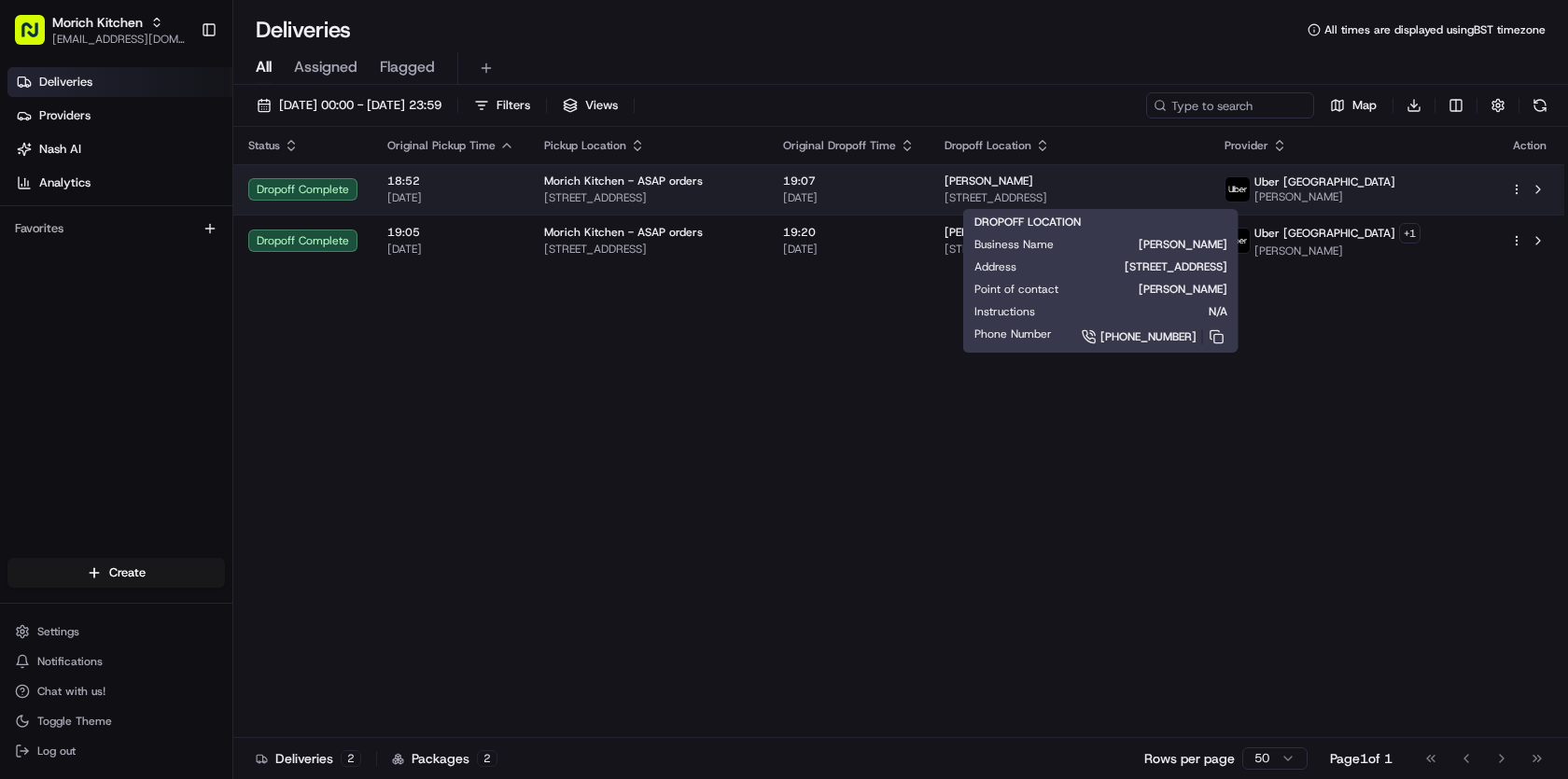
click at [1097, 199] on span "[STREET_ADDRESS]" at bounding box center [1069, 197] width 250 height 15
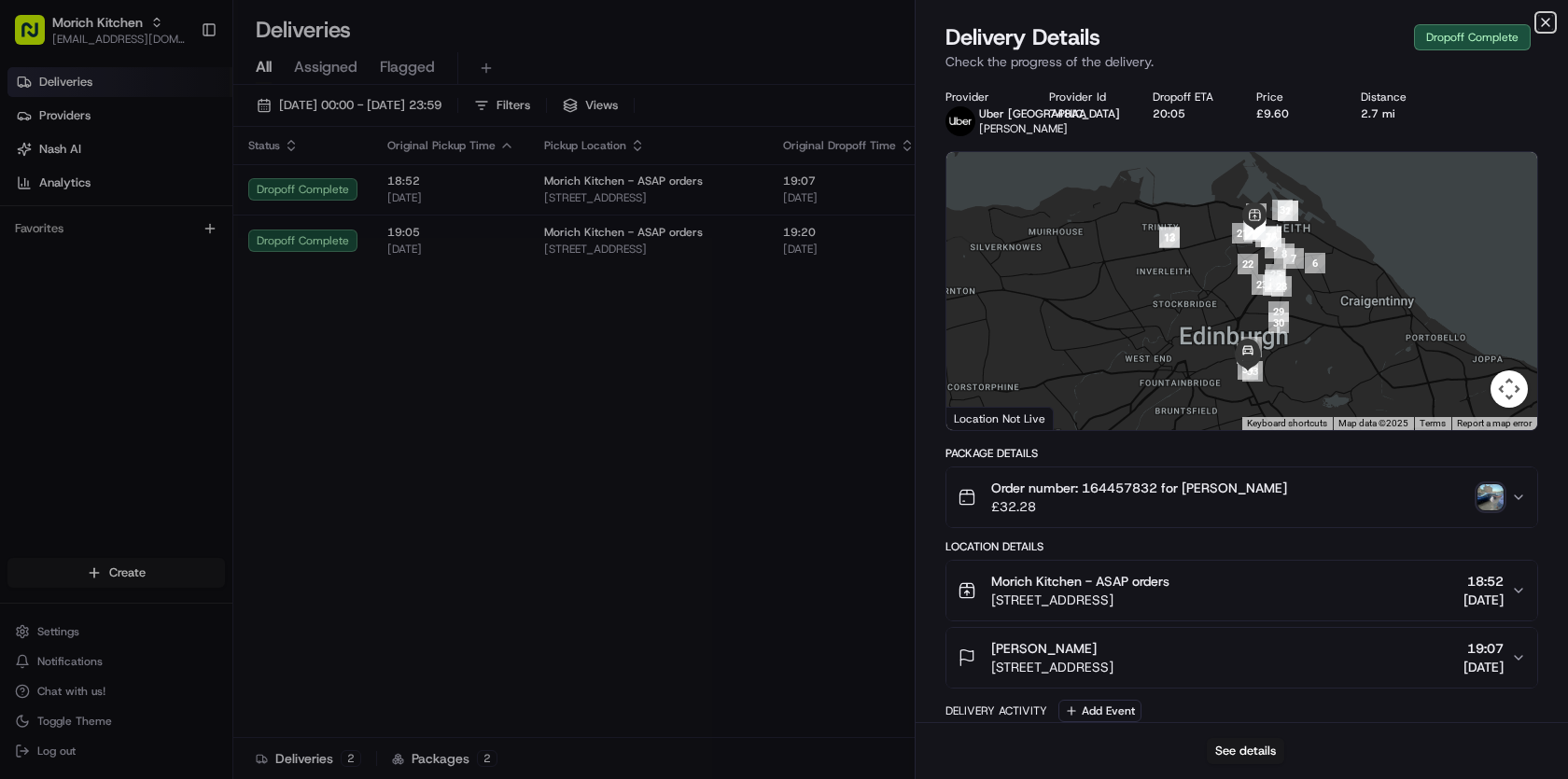
click at [1546, 24] on icon "button" at bounding box center [1545, 23] width 8 height 8
